Goal: Navigation & Orientation: Find specific page/section

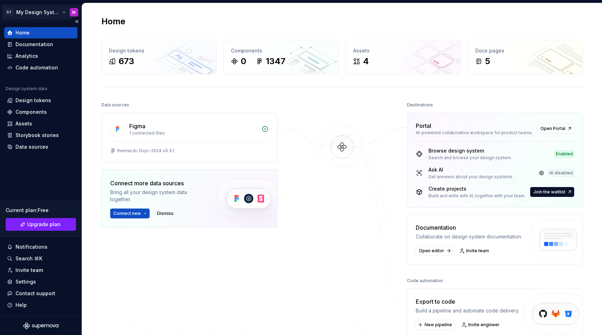
click at [42, 16] on html "DT My Design System M Home Documentation Analytics Code automation Design syste…" at bounding box center [301, 167] width 602 height 335
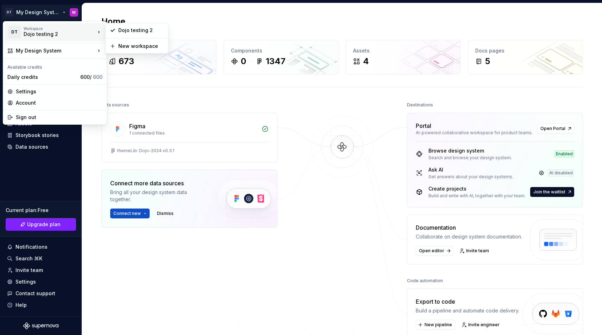
click at [189, 111] on html "DT My Design System M Home Documentation Analytics Code automation Design syste…" at bounding box center [301, 167] width 602 height 335
